Goal: Task Accomplishment & Management: Complete application form

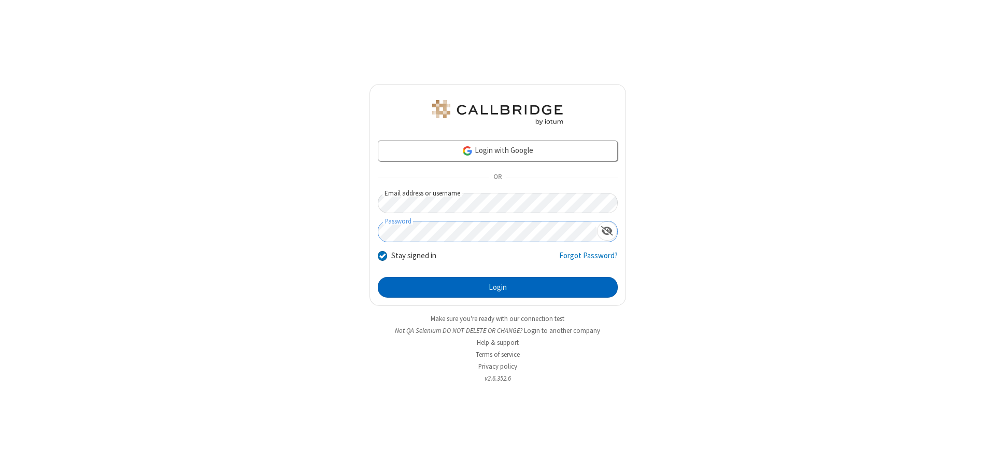
click at [497, 287] on button "Login" at bounding box center [498, 287] width 240 height 21
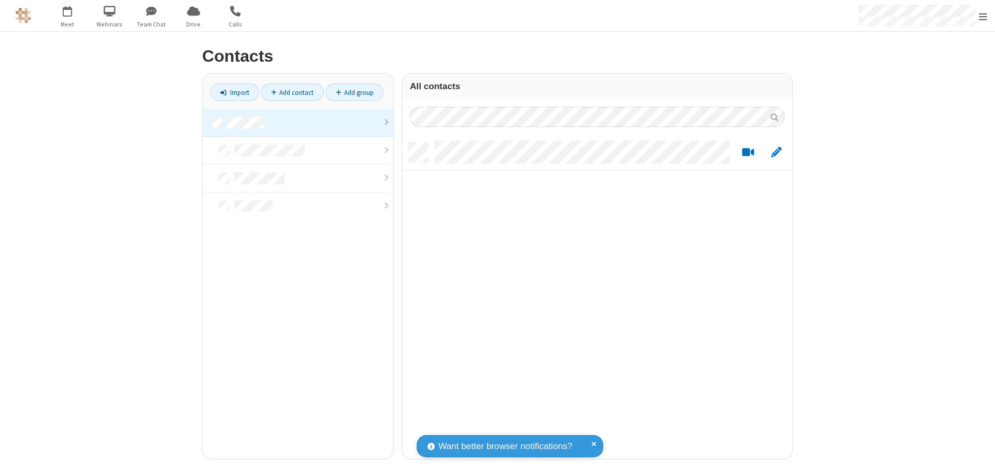
scroll to position [316, 382]
click at [298, 122] on link at bounding box center [298, 123] width 191 height 28
click at [292, 92] on link "Add contact" at bounding box center [292, 92] width 63 height 18
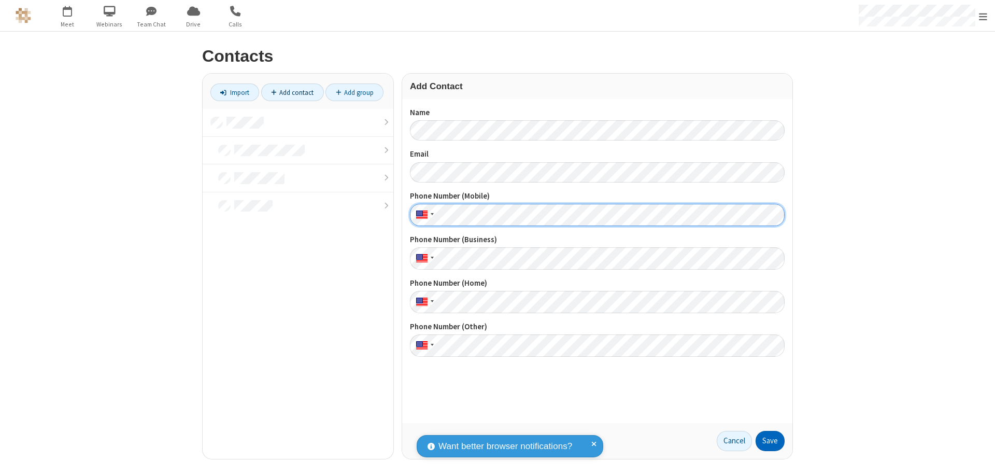
click at [770, 440] on button "Save" at bounding box center [770, 441] width 29 height 21
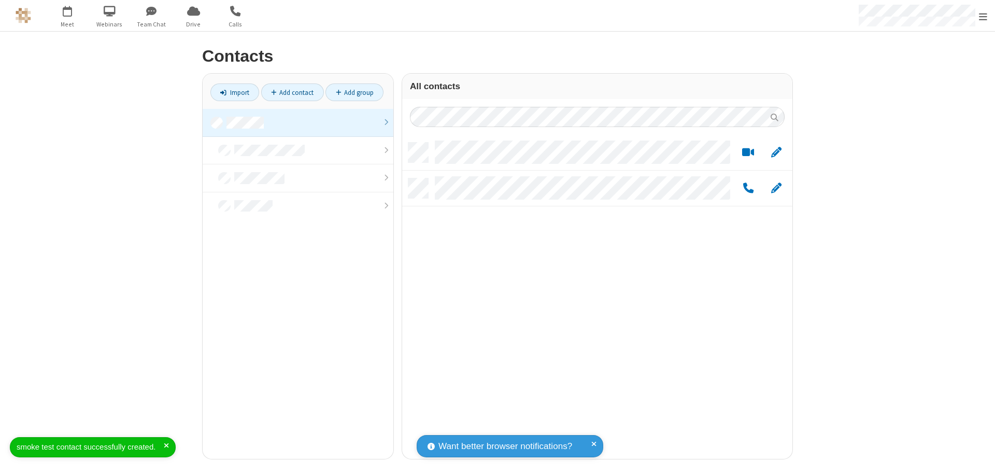
scroll to position [316, 382]
